Goal: Task Accomplishment & Management: Complete application form

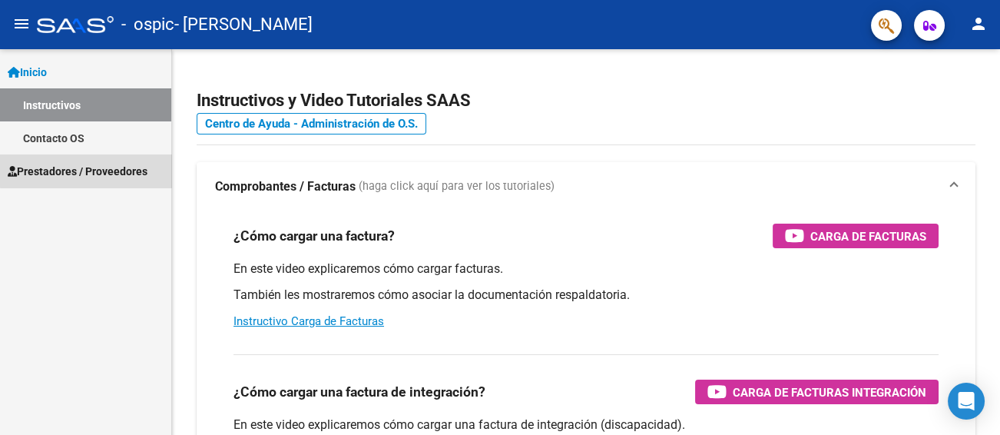
click at [86, 167] on span "Prestadores / Proveedores" at bounding box center [78, 171] width 140 height 17
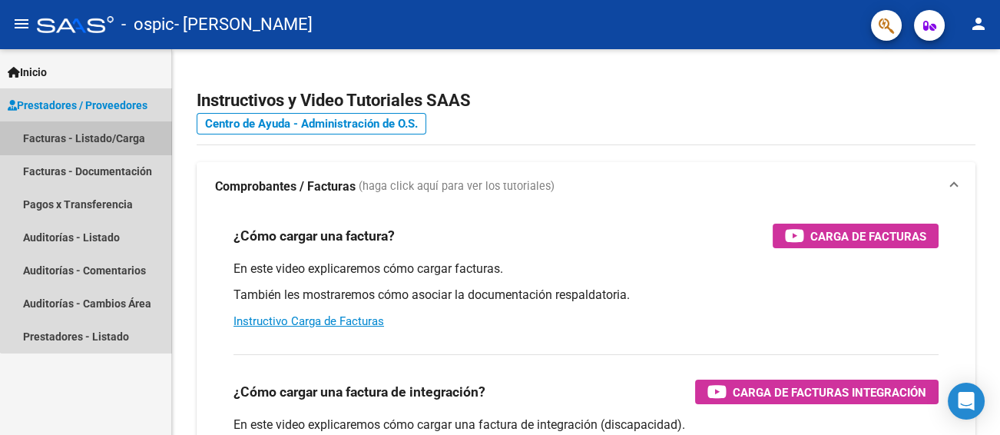
click at [109, 137] on link "Facturas - Listado/Carga" at bounding box center [85, 137] width 171 height 33
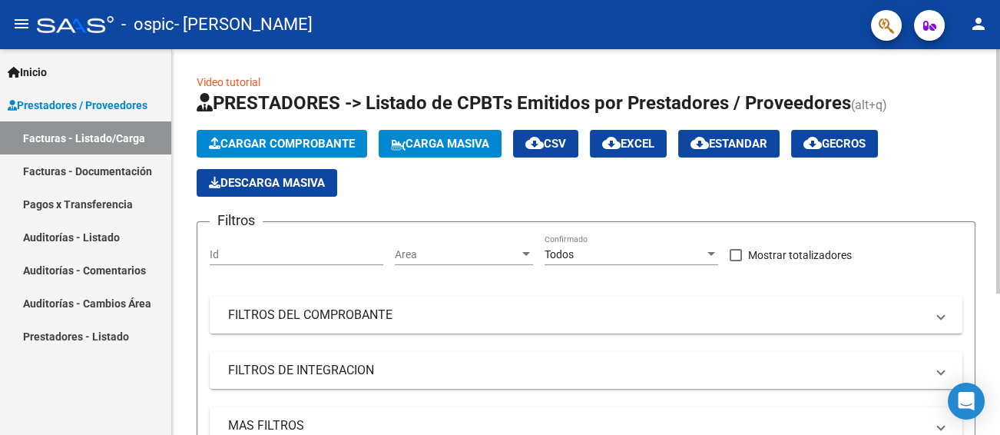
click at [310, 144] on span "Cargar Comprobante" at bounding box center [282, 144] width 146 height 14
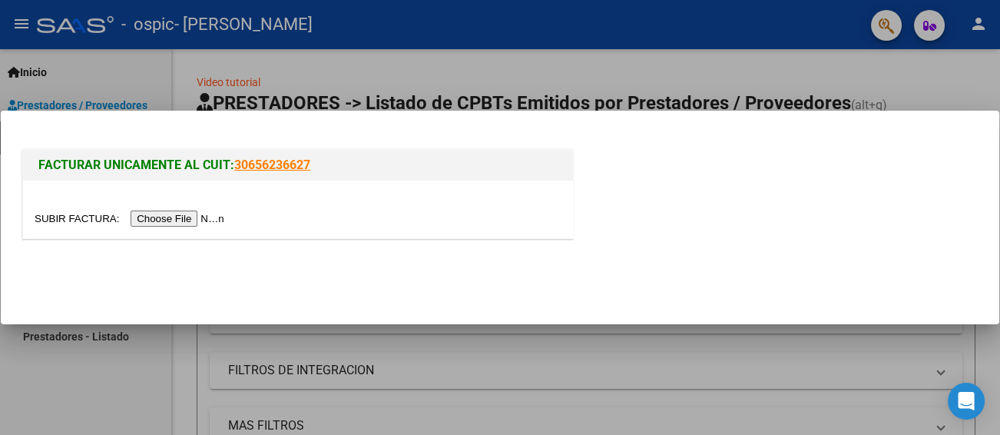
click at [200, 221] on input "file" at bounding box center [132, 218] width 194 height 16
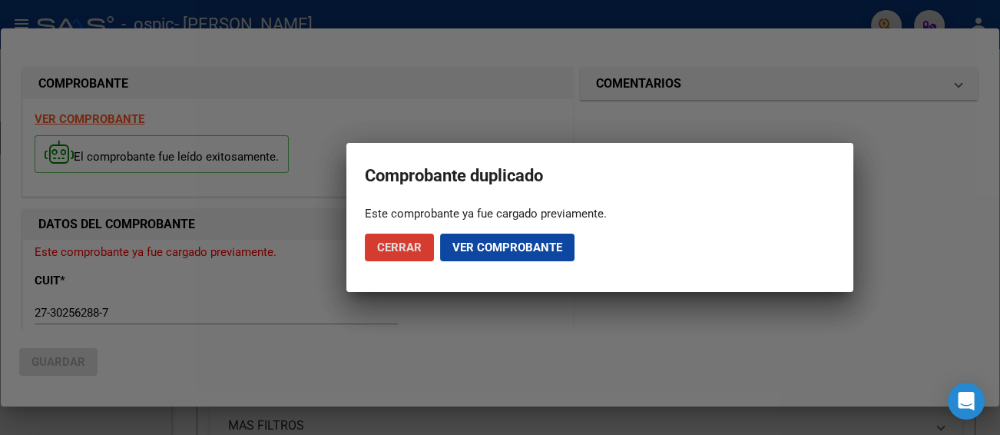
click at [466, 247] on span "Ver comprobante" at bounding box center [507, 247] width 110 height 14
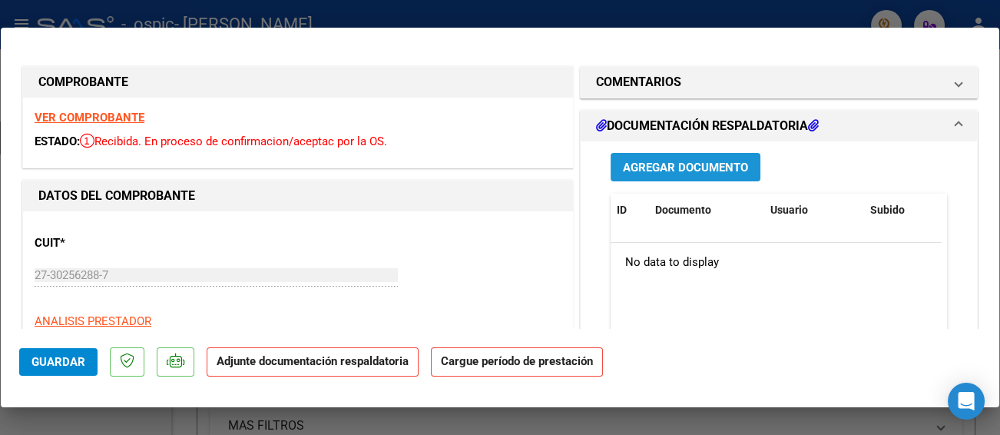
click at [644, 166] on span "Agregar Documento" at bounding box center [685, 168] width 125 height 14
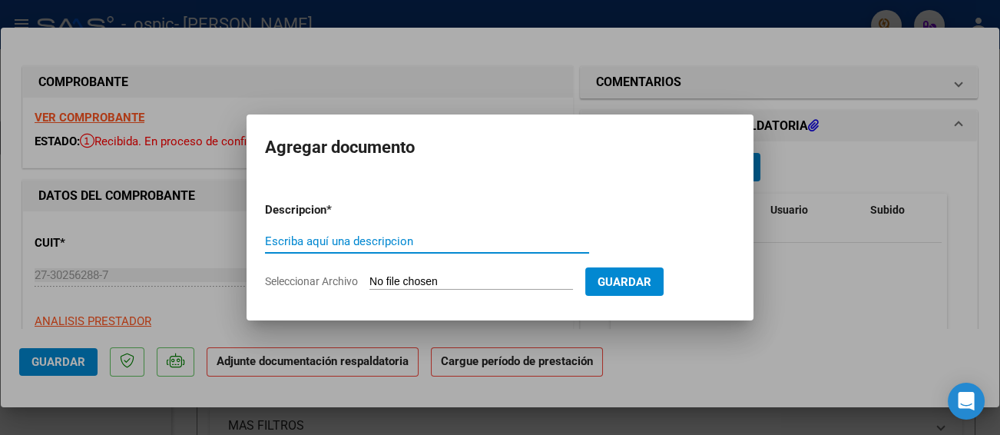
click at [401, 243] on input "Escriba aquí una descripcion" at bounding box center [427, 241] width 324 height 14
type input "pl [PERSON_NAME] [DATE]"
click at [345, 283] on span "Seleccionar Archivo" at bounding box center [311, 281] width 93 height 12
click at [369, 283] on input "Seleccionar Archivo" at bounding box center [471, 282] width 204 height 15
click at [331, 274] on app-file-uploader "Seleccionar Archivo" at bounding box center [425, 281] width 320 height 14
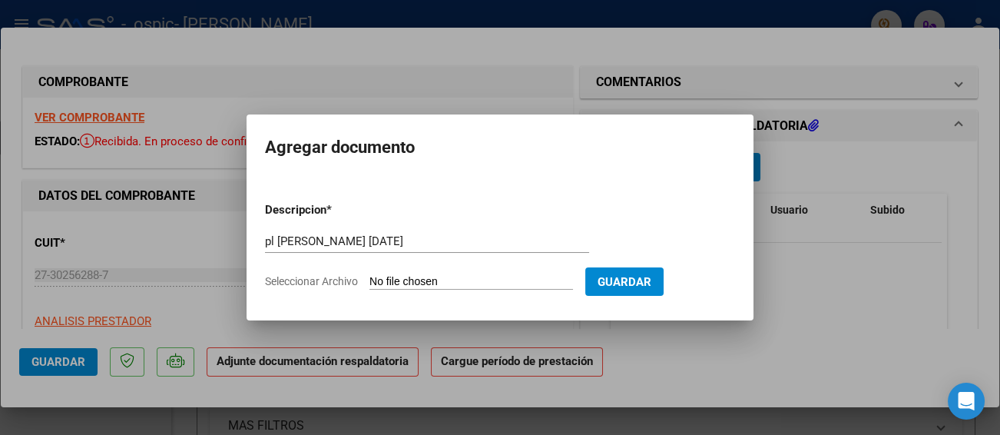
click at [336, 281] on span "Seleccionar Archivo" at bounding box center [311, 281] width 93 height 12
click at [369, 281] on input "Seleccionar Archivo" at bounding box center [471, 282] width 204 height 15
click at [336, 277] on span "Seleccionar Archivo" at bounding box center [311, 281] width 93 height 12
click at [369, 277] on input "Seleccionar Archivo" at bounding box center [471, 282] width 204 height 15
type input "C:\fakepath\pl [PERSON_NAME] [DATE] .pdf"
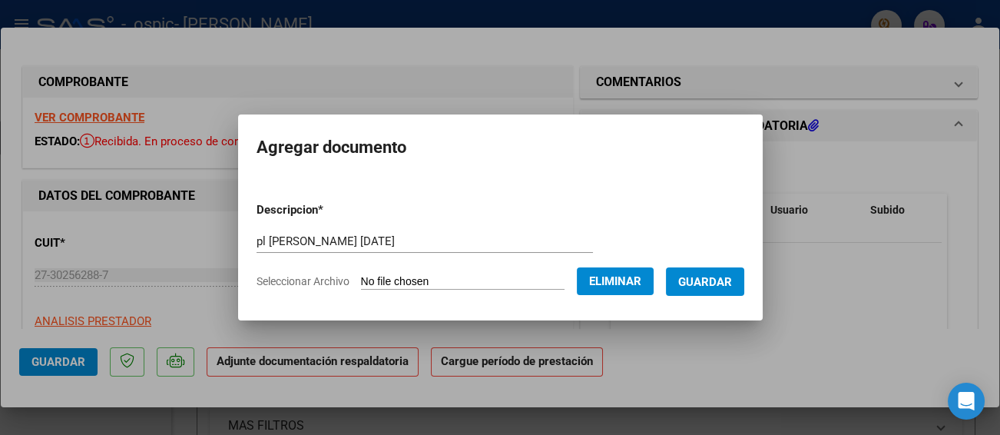
click at [717, 277] on span "Guardar" at bounding box center [705, 282] width 54 height 14
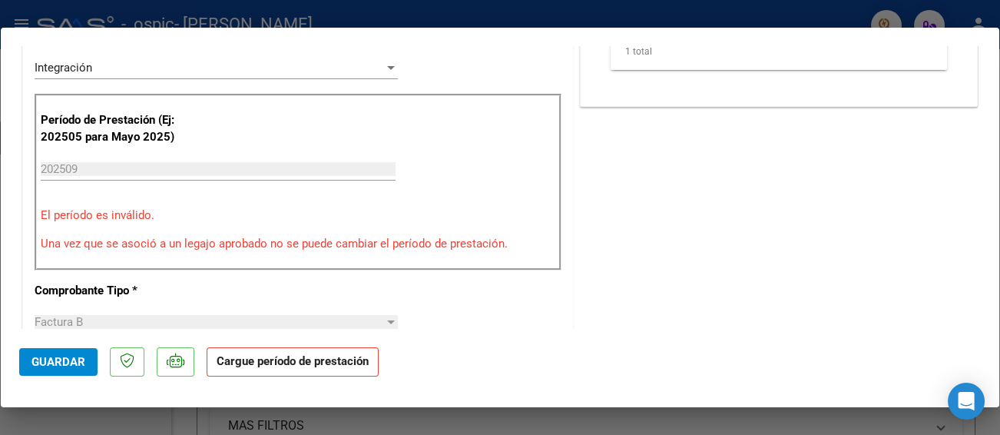
scroll to position [384, 0]
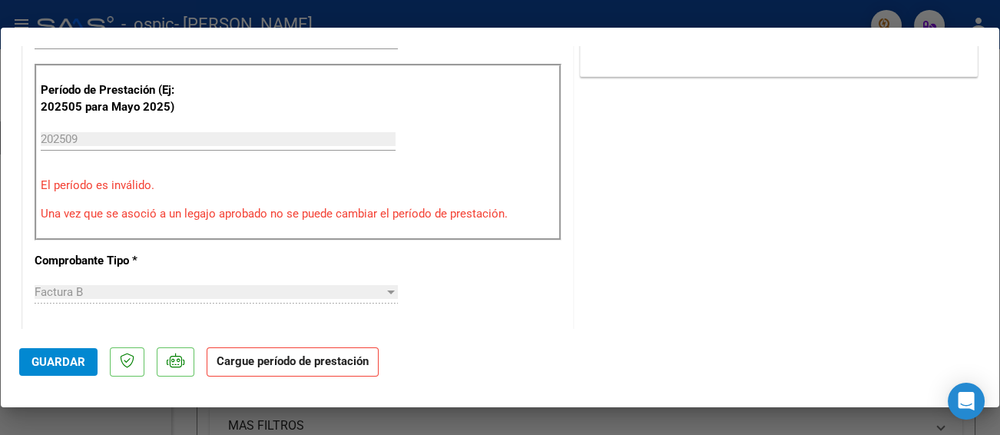
click at [124, 137] on input "202509" at bounding box center [218, 139] width 355 height 14
click at [121, 137] on input "202509" at bounding box center [218, 139] width 355 height 14
click at [103, 144] on input "202509" at bounding box center [218, 139] width 355 height 14
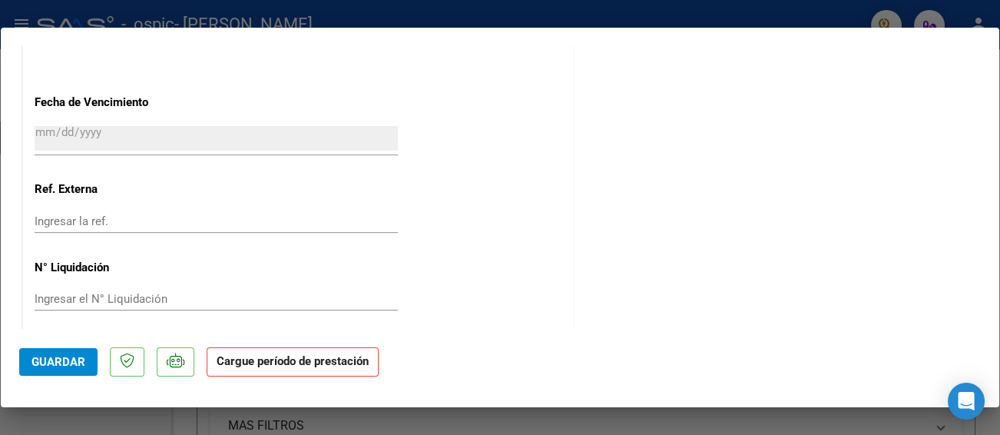
scroll to position [1063, 0]
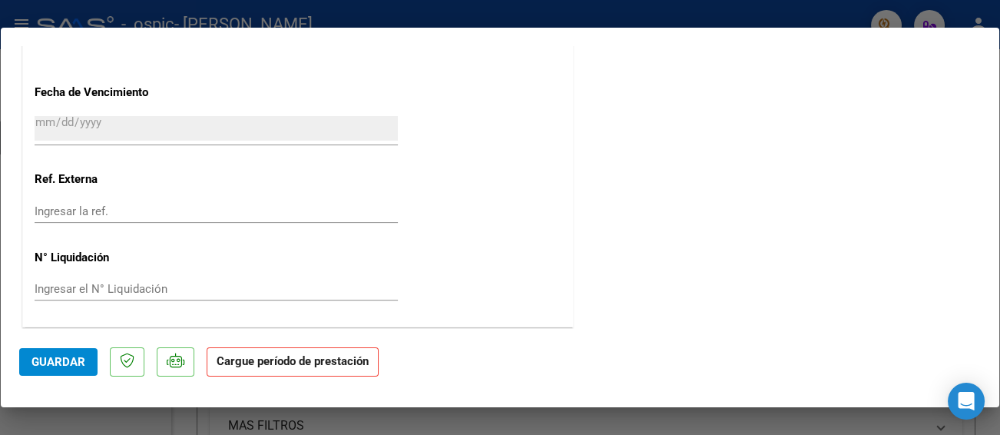
click at [88, 356] on button "Guardar" at bounding box center [58, 362] width 78 height 28
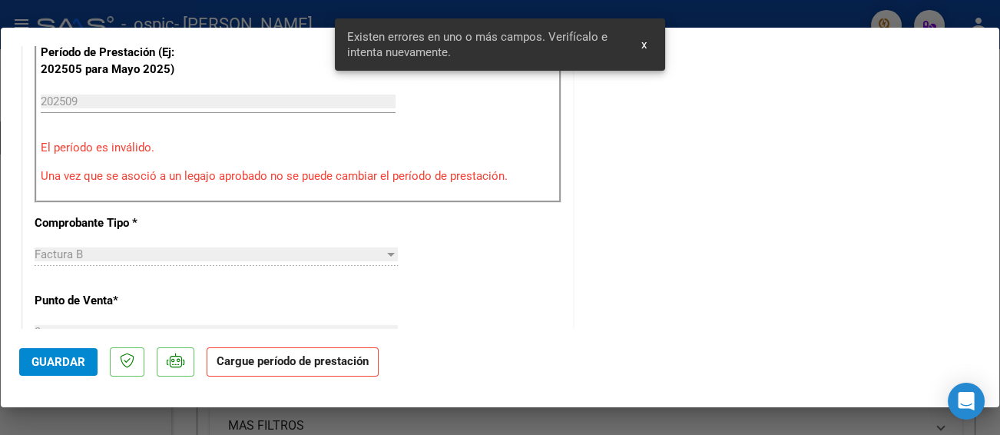
scroll to position [320, 0]
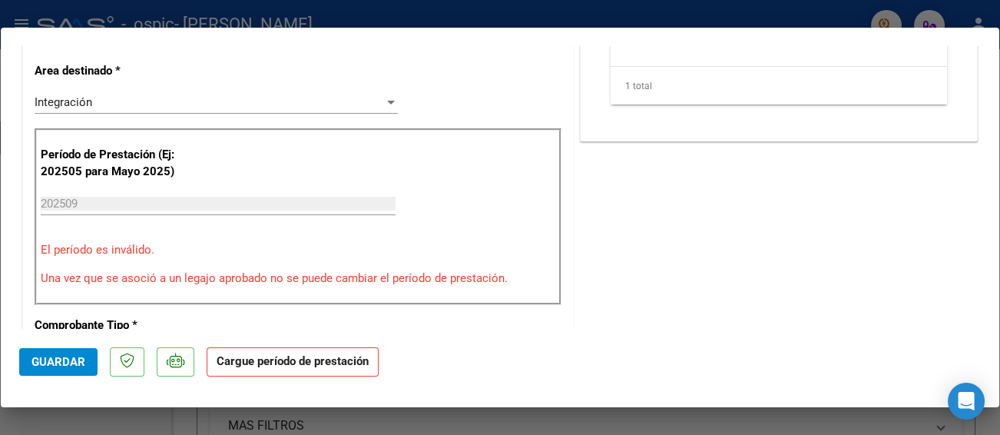
click at [122, 199] on input "202509" at bounding box center [218, 204] width 355 height 14
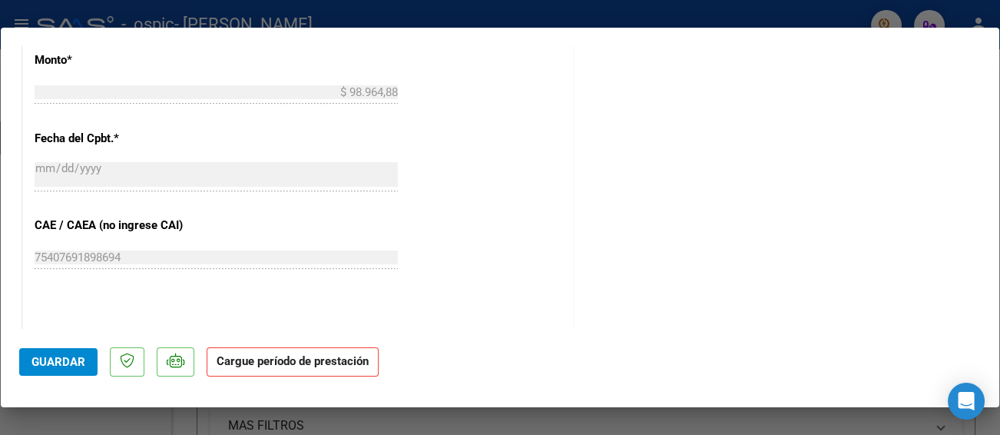
scroll to position [922, 0]
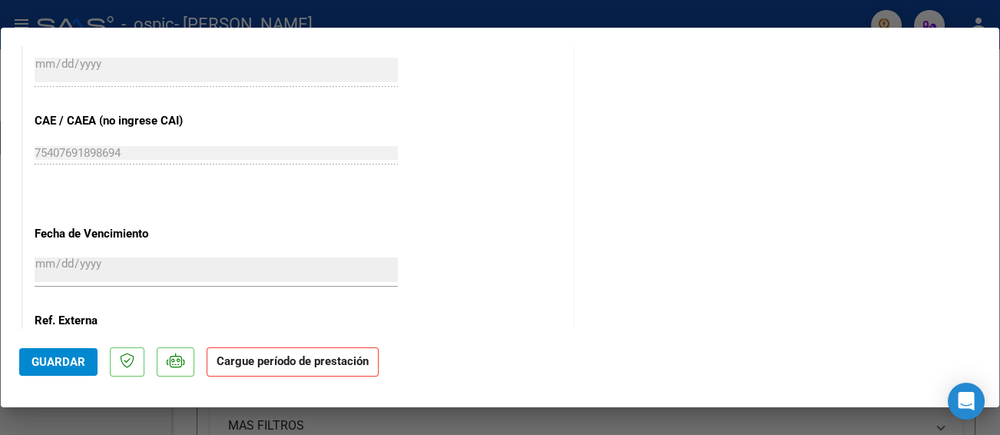
click at [68, 365] on span "Guardar" at bounding box center [58, 362] width 54 height 14
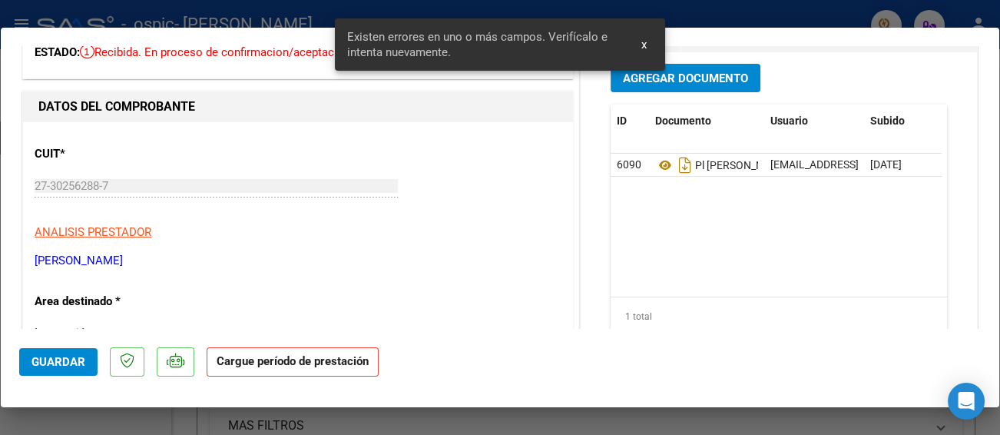
scroll to position [0, 0]
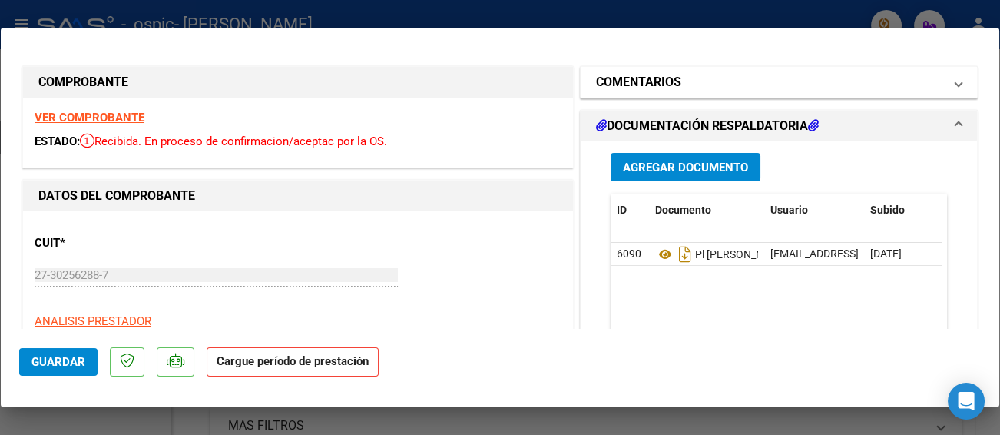
click at [755, 86] on mat-panel-title "COMENTARIOS" at bounding box center [769, 82] width 347 height 18
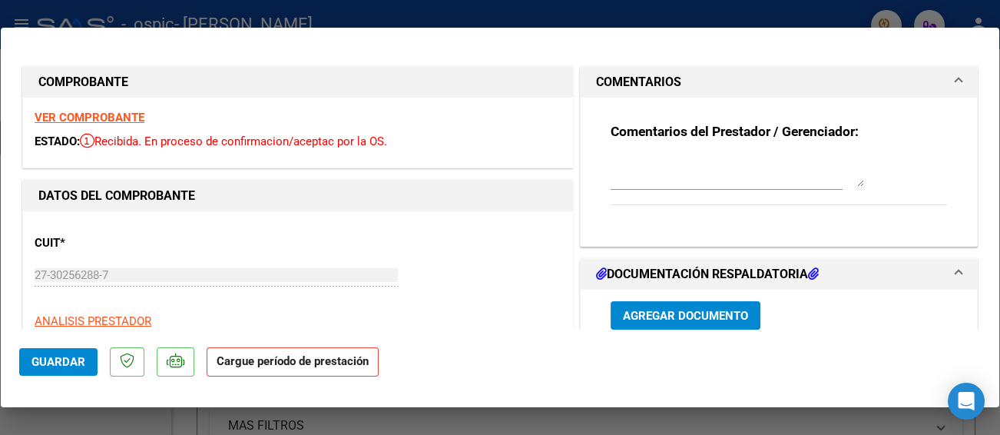
click at [956, 79] on span at bounding box center [959, 82] width 6 height 18
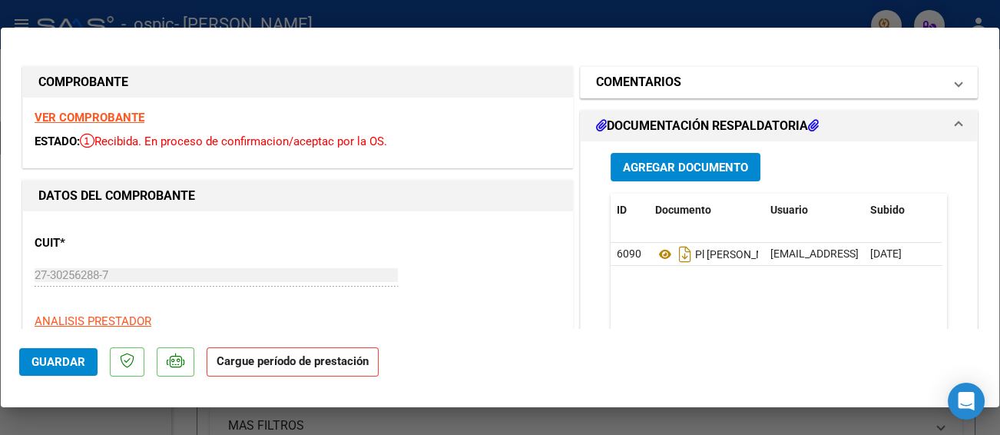
click at [956, 79] on span at bounding box center [959, 82] width 6 height 18
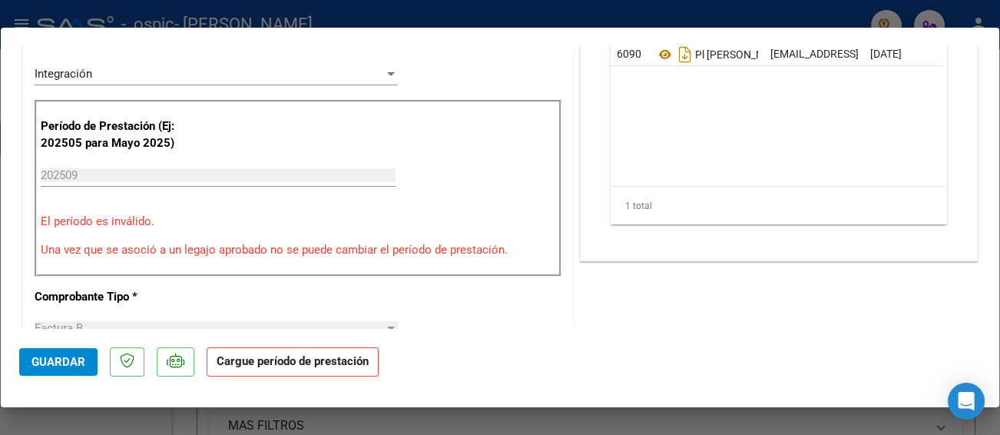
scroll to position [359, 0]
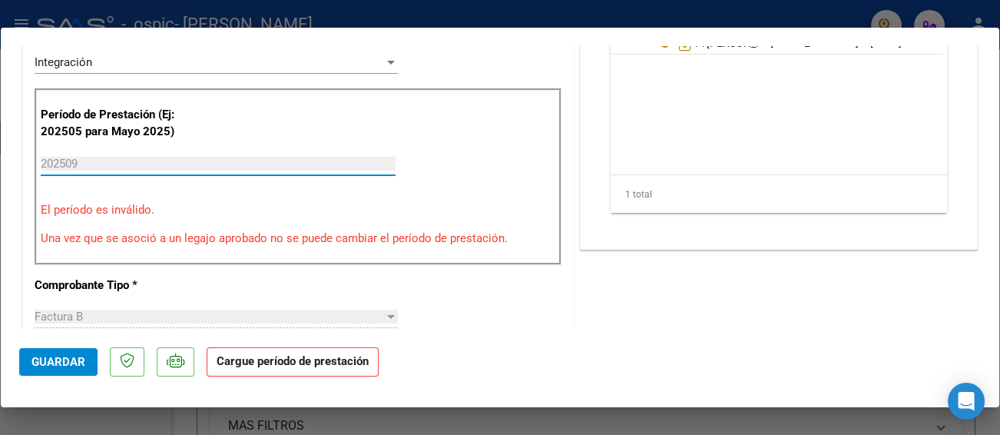
click at [136, 161] on input "202509" at bounding box center [218, 164] width 355 height 14
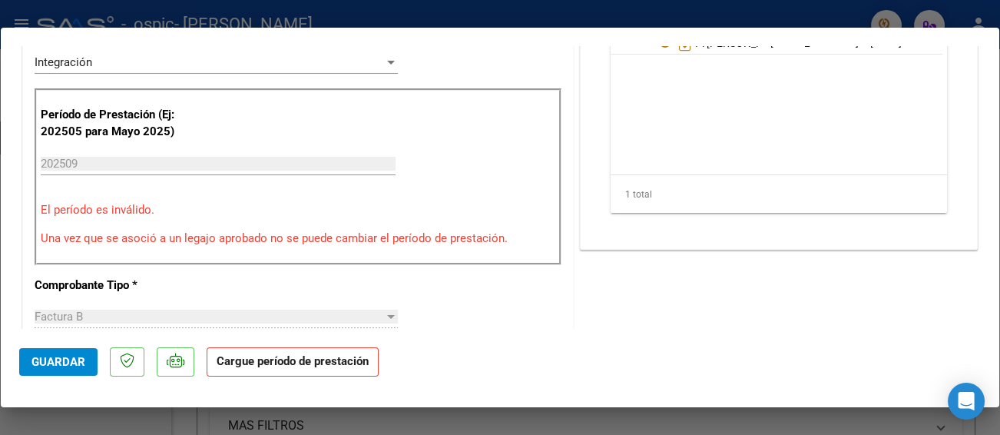
click at [107, 207] on p "El período es inválido." at bounding box center [298, 210] width 515 height 18
click at [118, 236] on p "Una vez que se asoció a un legajo aprobado no se puede cambiar el período de pr…" at bounding box center [298, 239] width 515 height 18
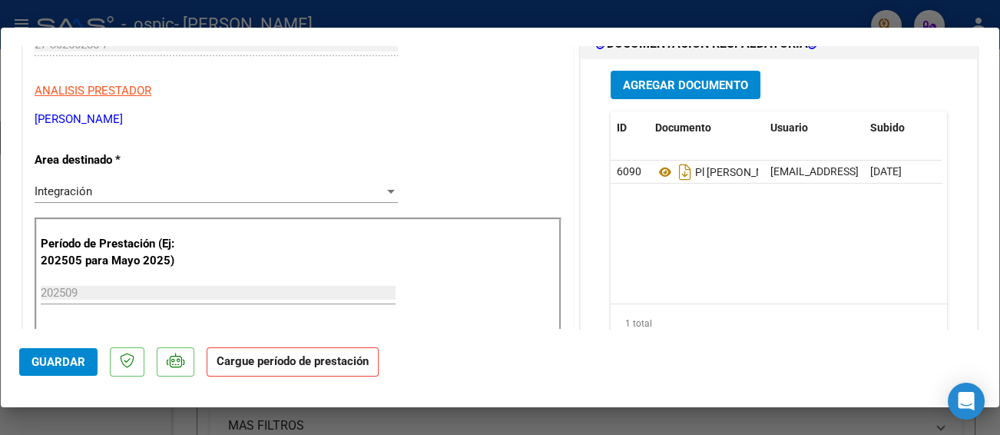
scroll to position [307, 0]
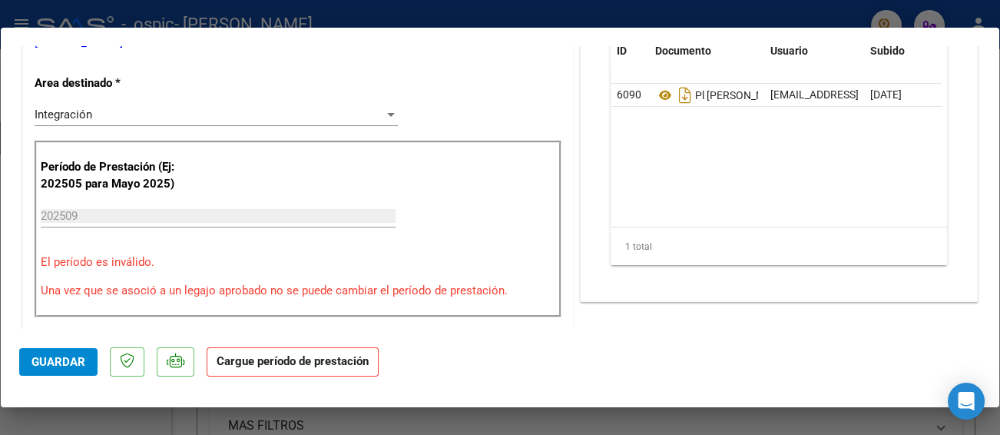
click at [65, 360] on span "Guardar" at bounding box center [58, 362] width 54 height 14
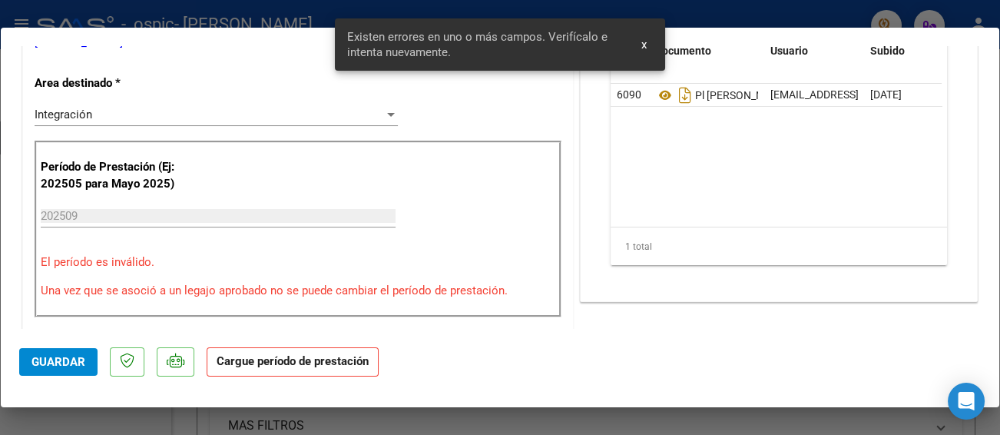
scroll to position [320, 0]
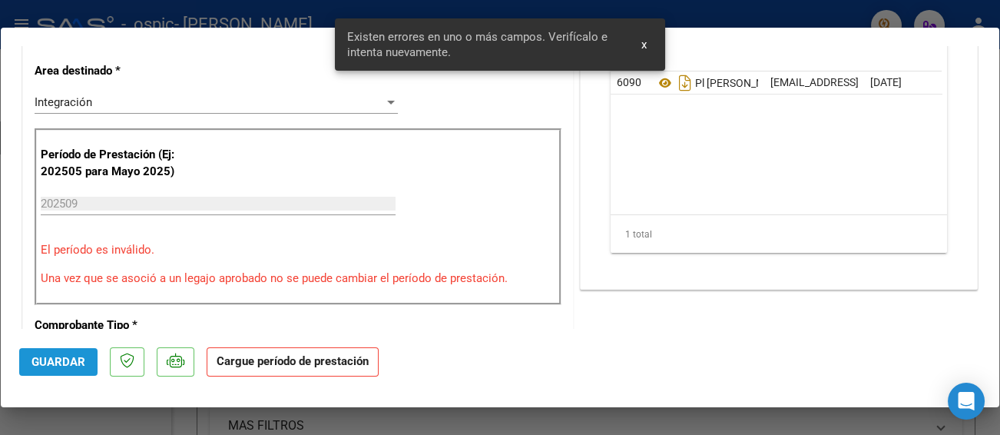
click at [65, 360] on span "Guardar" at bounding box center [58, 362] width 54 height 14
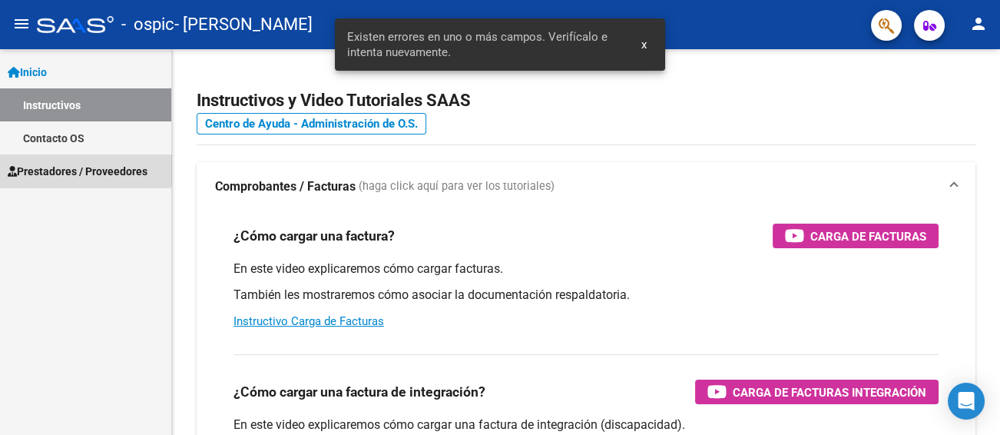
click at [68, 166] on span "Prestadores / Proveedores" at bounding box center [78, 171] width 140 height 17
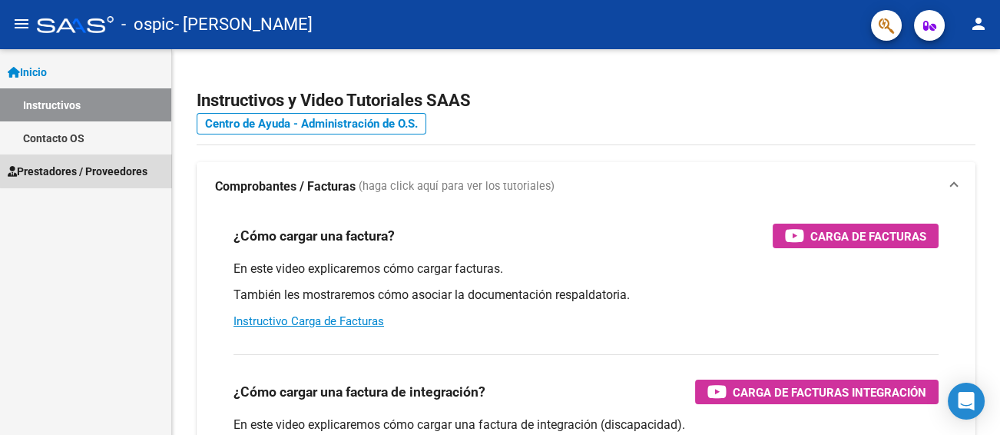
click at [102, 174] on span "Prestadores / Proveedores" at bounding box center [78, 171] width 140 height 17
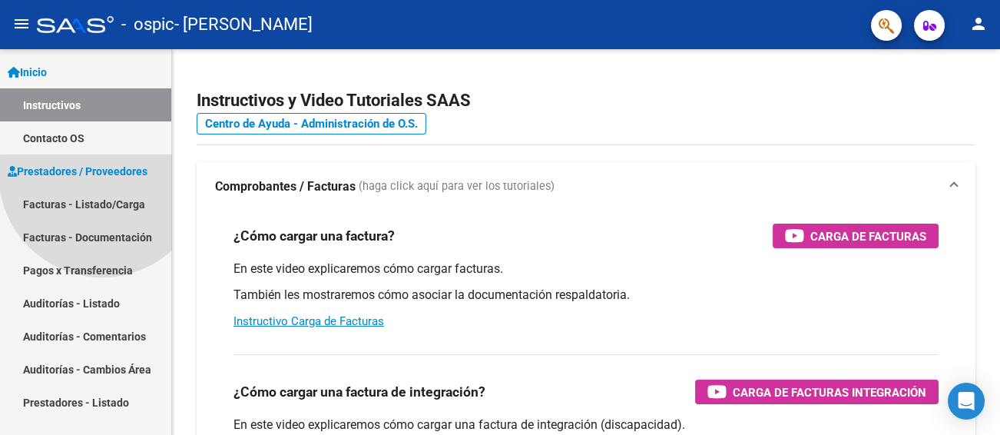
click at [102, 174] on span "Prestadores / Proveedores" at bounding box center [78, 171] width 140 height 17
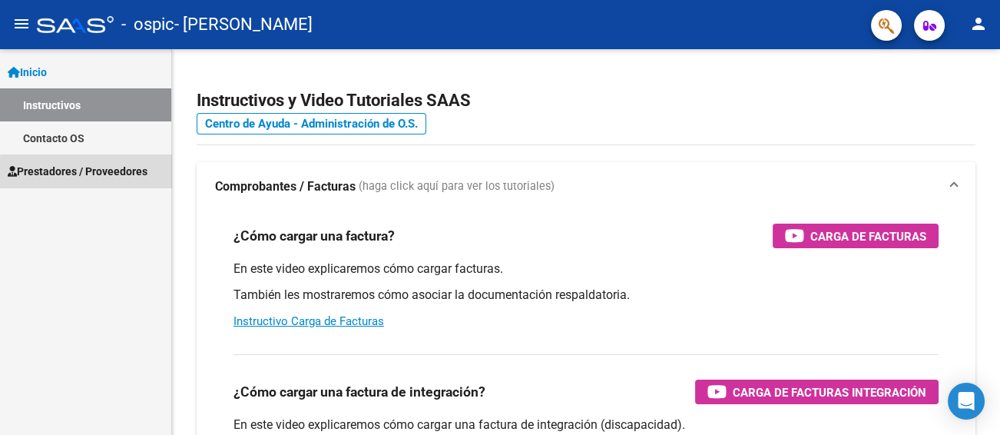
click at [102, 174] on span "Prestadores / Proveedores" at bounding box center [78, 171] width 140 height 17
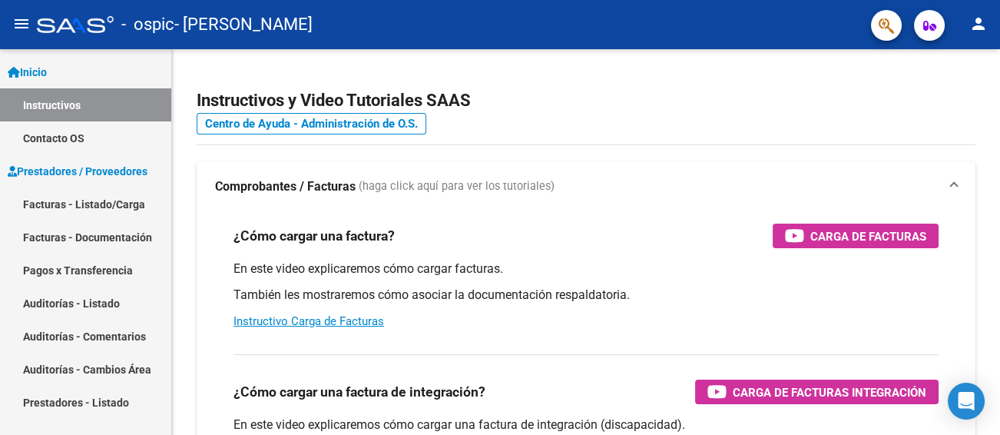
click at [111, 209] on link "Facturas - Listado/Carga" at bounding box center [85, 203] width 171 height 33
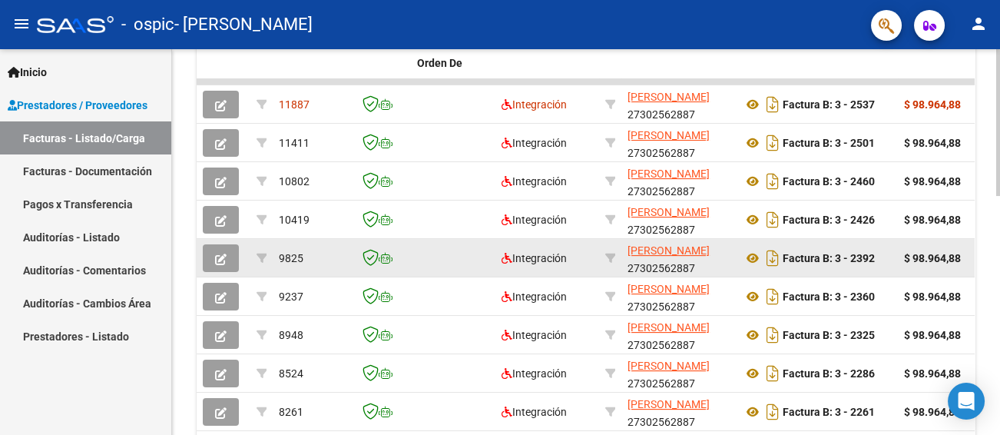
scroll to position [461, 0]
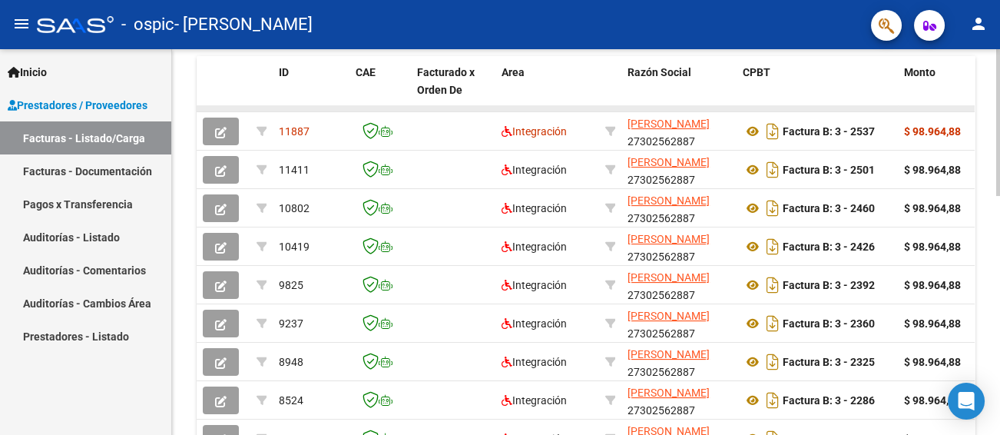
drag, startPoint x: 769, startPoint y: 104, endPoint x: 810, endPoint y: 106, distance: 41.5
click at [810, 106] on div "ID CAE Facturado x Orden De Area Razón Social CPBT Monto Fecha Cpbt Días desde …" at bounding box center [586, 298] width 779 height 484
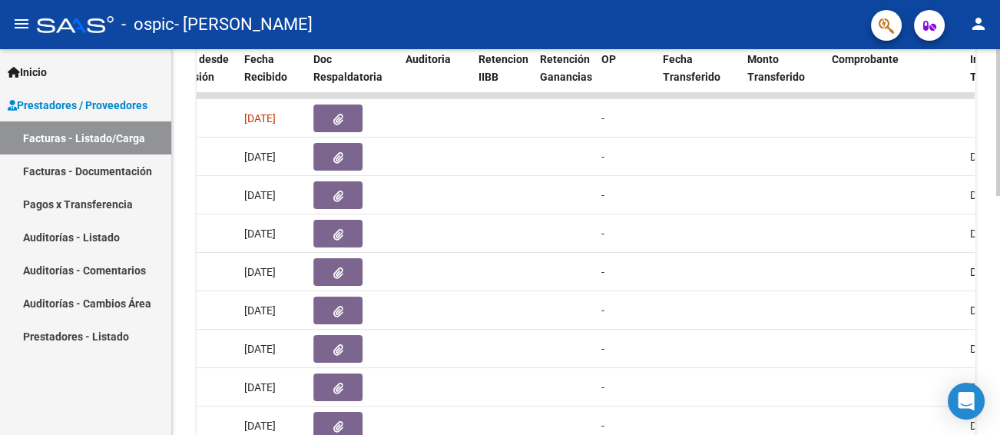
scroll to position [320, 0]
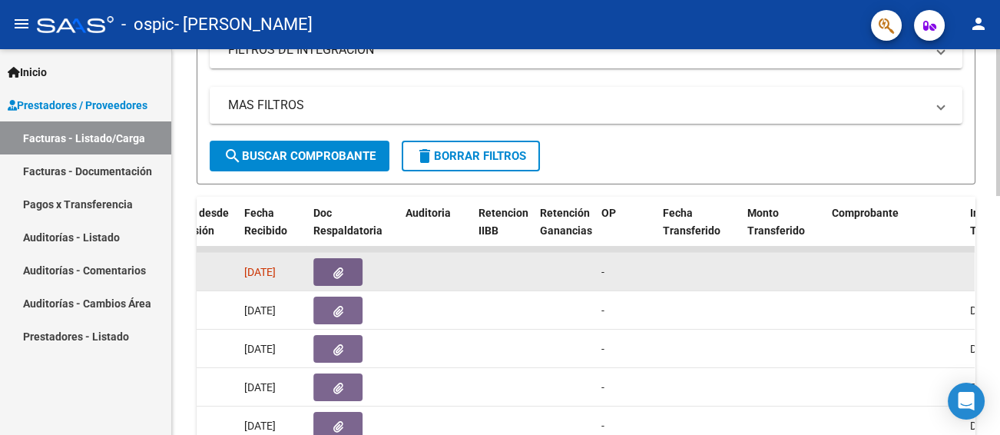
click at [340, 271] on icon "button" at bounding box center [338, 273] width 10 height 12
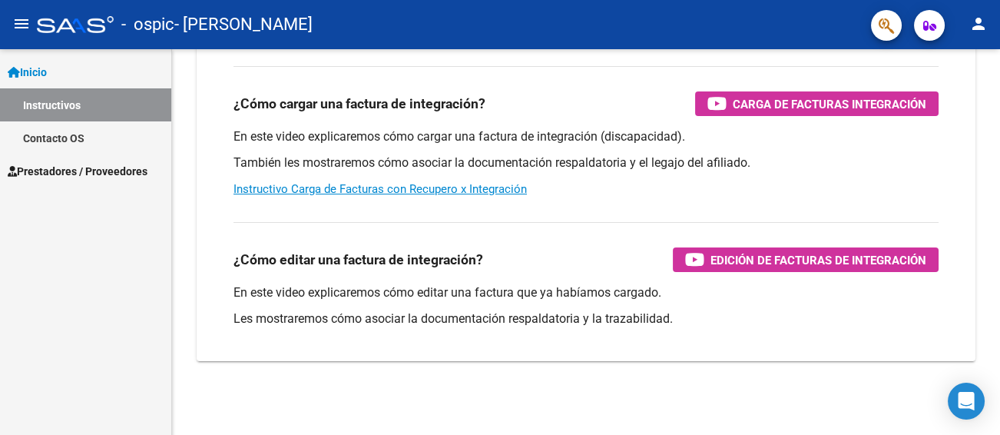
scroll to position [287, 0]
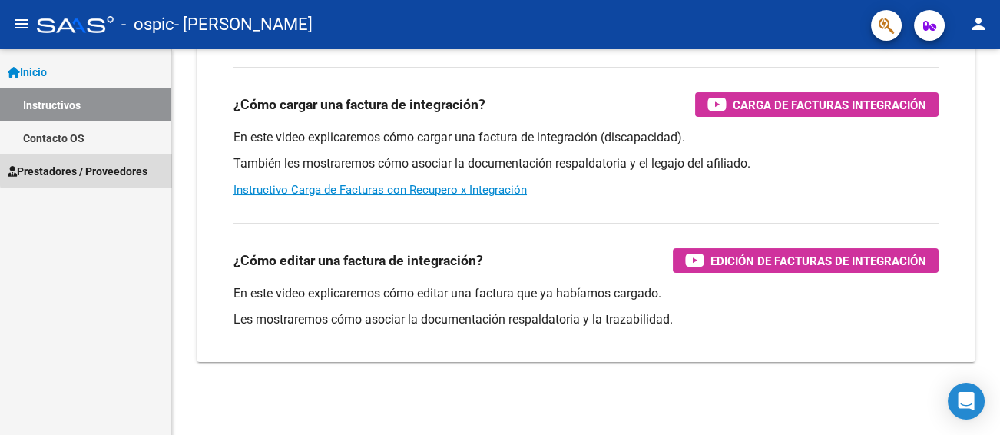
click at [90, 169] on span "Prestadores / Proveedores" at bounding box center [78, 171] width 140 height 17
click at [93, 171] on span "Prestadores / Proveedores" at bounding box center [78, 171] width 140 height 17
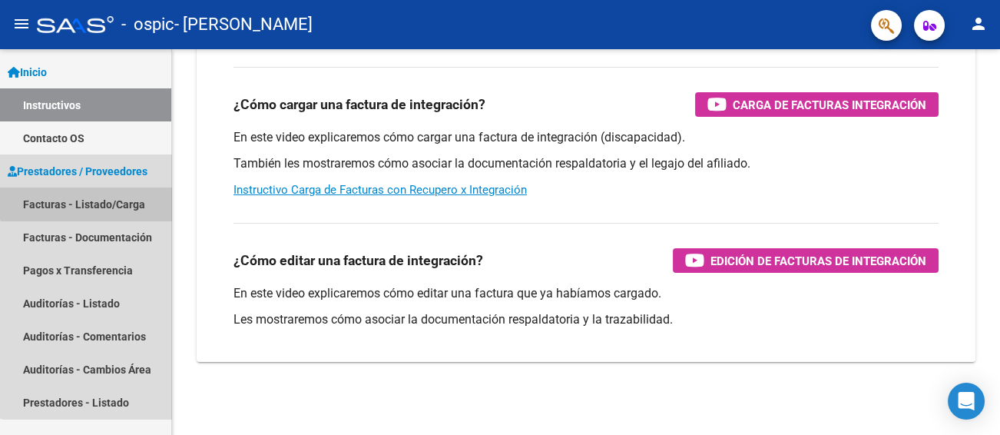
click at [90, 202] on link "Facturas - Listado/Carga" at bounding box center [85, 203] width 171 height 33
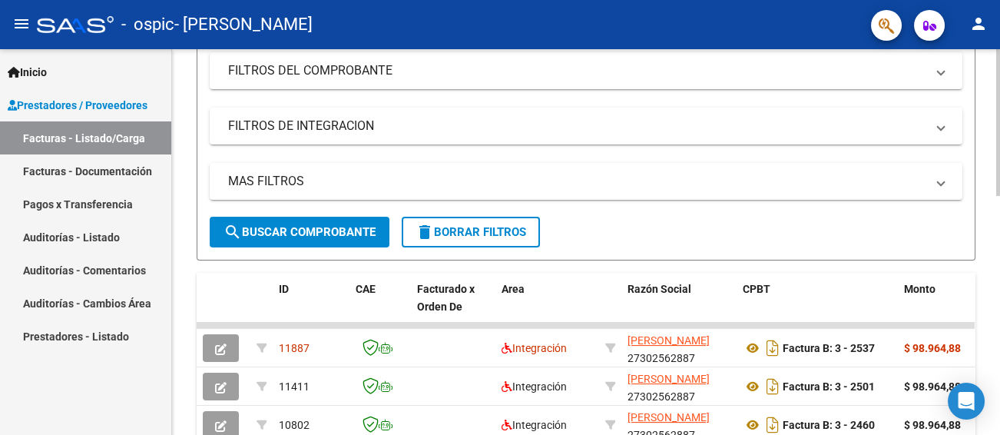
scroll to position [243, 0]
